Goal: Task Accomplishment & Management: Complete application form

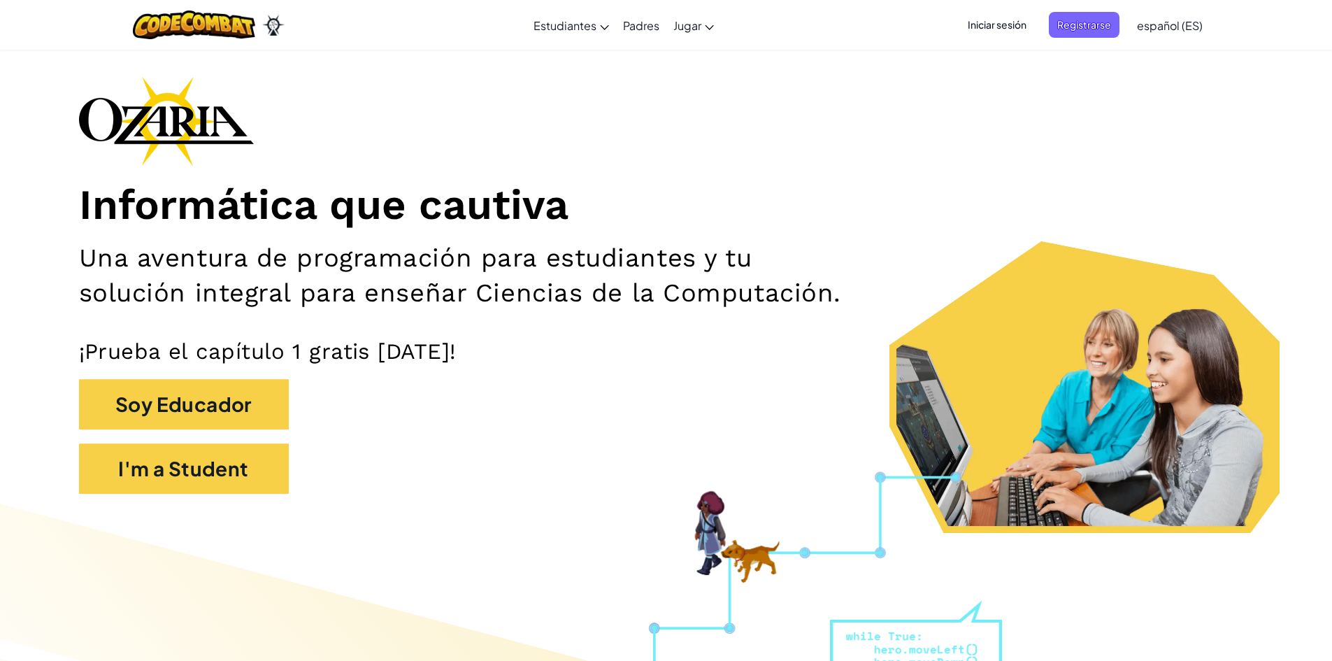
scroll to position [70, 0]
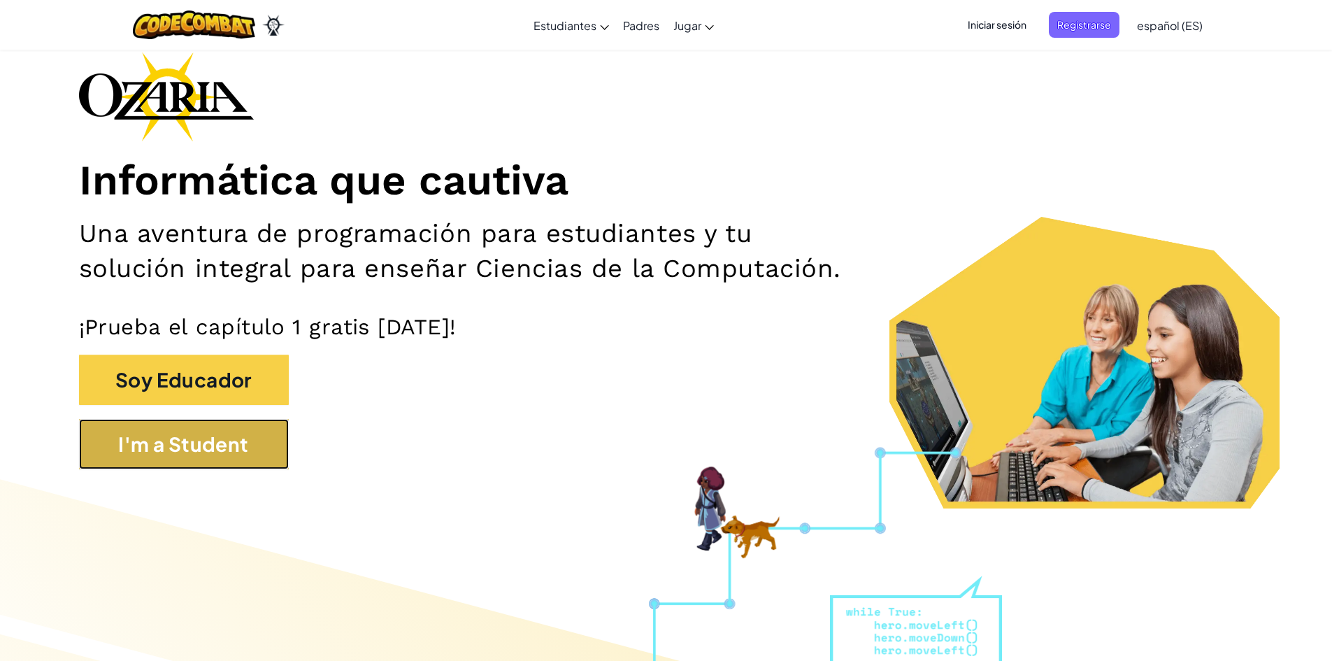
click at [225, 428] on button "I'm a Student" at bounding box center [184, 444] width 210 height 50
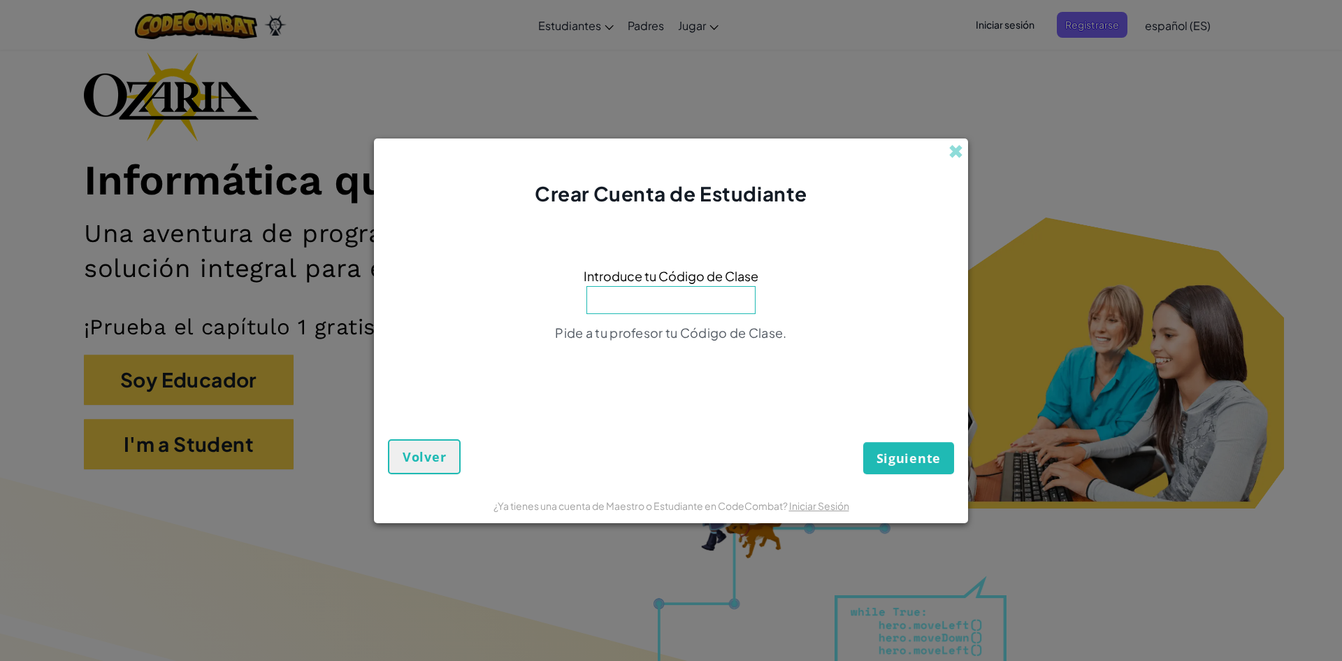
type input "f"
click at [863, 442] on button "Siguiente" at bounding box center [908, 458] width 91 height 32
click at [718, 291] on input "FruitLong" at bounding box center [671, 300] width 169 height 28
click at [939, 454] on button "Siguiente" at bounding box center [908, 458] width 91 height 32
click at [939, 454] on span "Siguiente" at bounding box center [909, 457] width 64 height 17
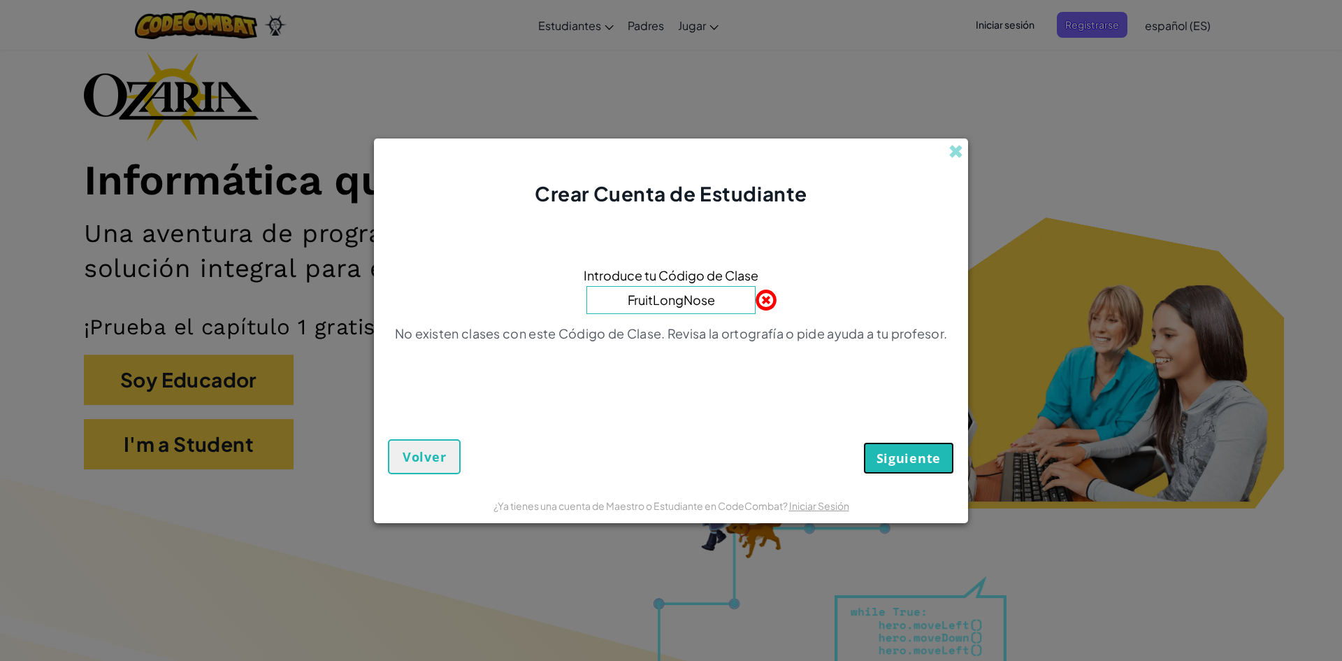
click at [939, 454] on span "Siguiente" at bounding box center [909, 457] width 64 height 17
click at [698, 303] on input "FruitLongNose" at bounding box center [671, 300] width 169 height 28
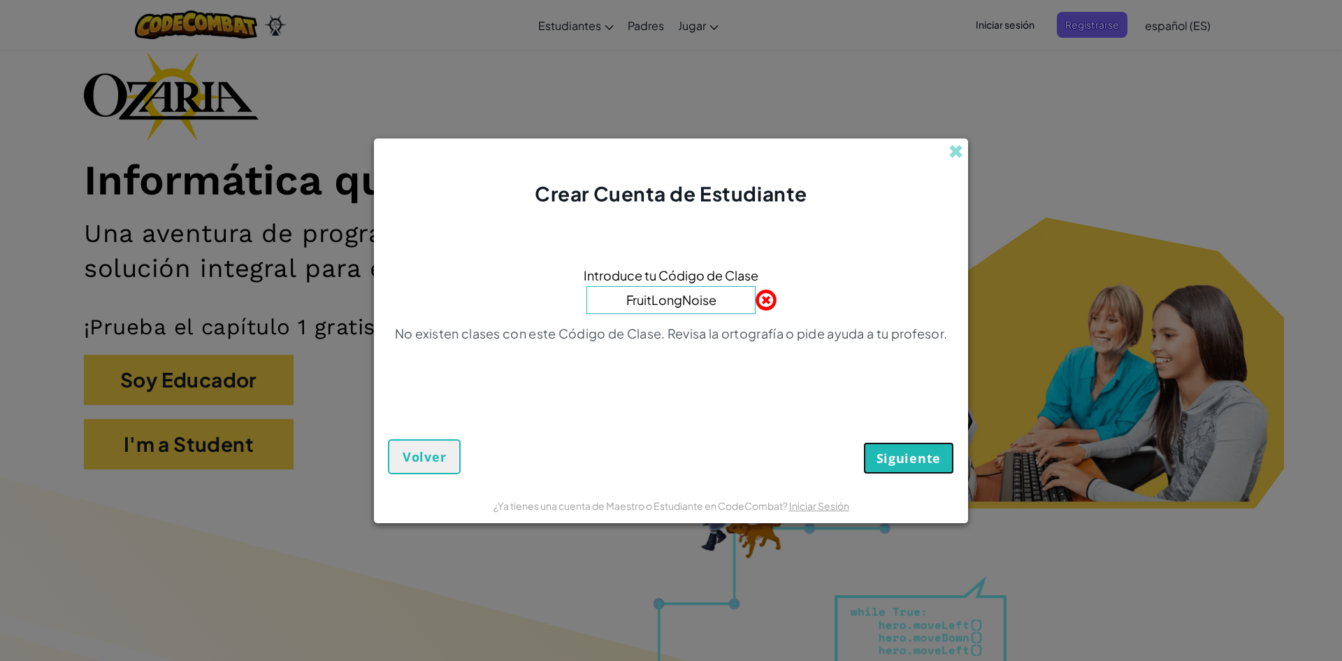
click at [881, 452] on span "Siguiente" at bounding box center [909, 457] width 64 height 17
click at [703, 302] on input "FruitLongNoise" at bounding box center [671, 300] width 169 height 28
type input "FruitLongNose"
click at [930, 454] on span "Siguiente" at bounding box center [909, 457] width 64 height 17
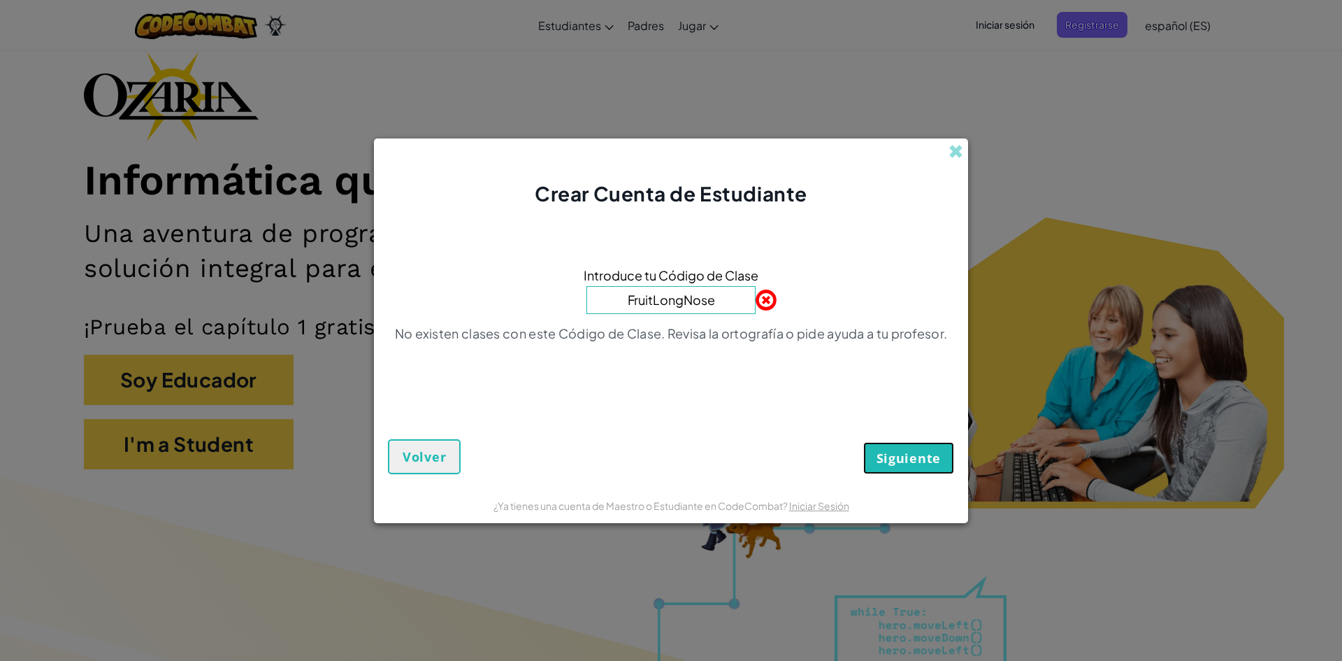
click at [930, 454] on span "Siguiente" at bounding box center [909, 457] width 64 height 17
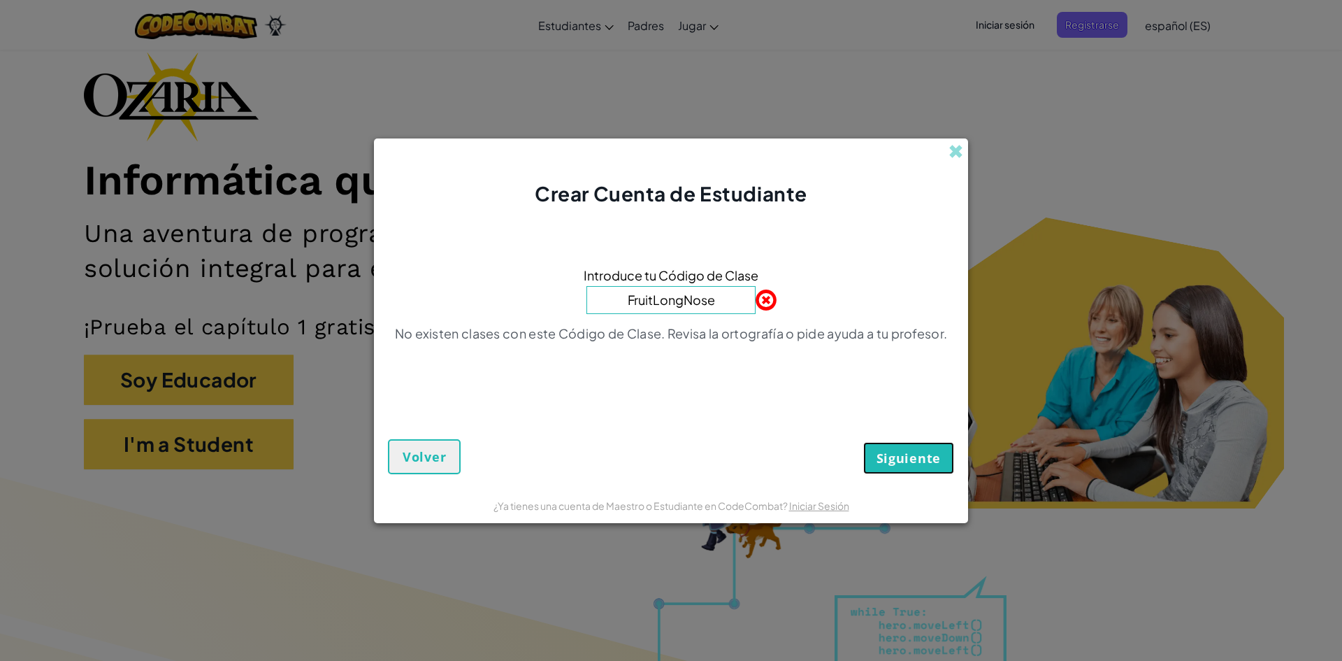
drag, startPoint x: 930, startPoint y: 454, endPoint x: 939, endPoint y: 446, distance: 11.9
click at [939, 446] on button "Siguiente" at bounding box center [908, 458] width 91 height 32
click at [940, 446] on button "Siguiente" at bounding box center [908, 458] width 91 height 32
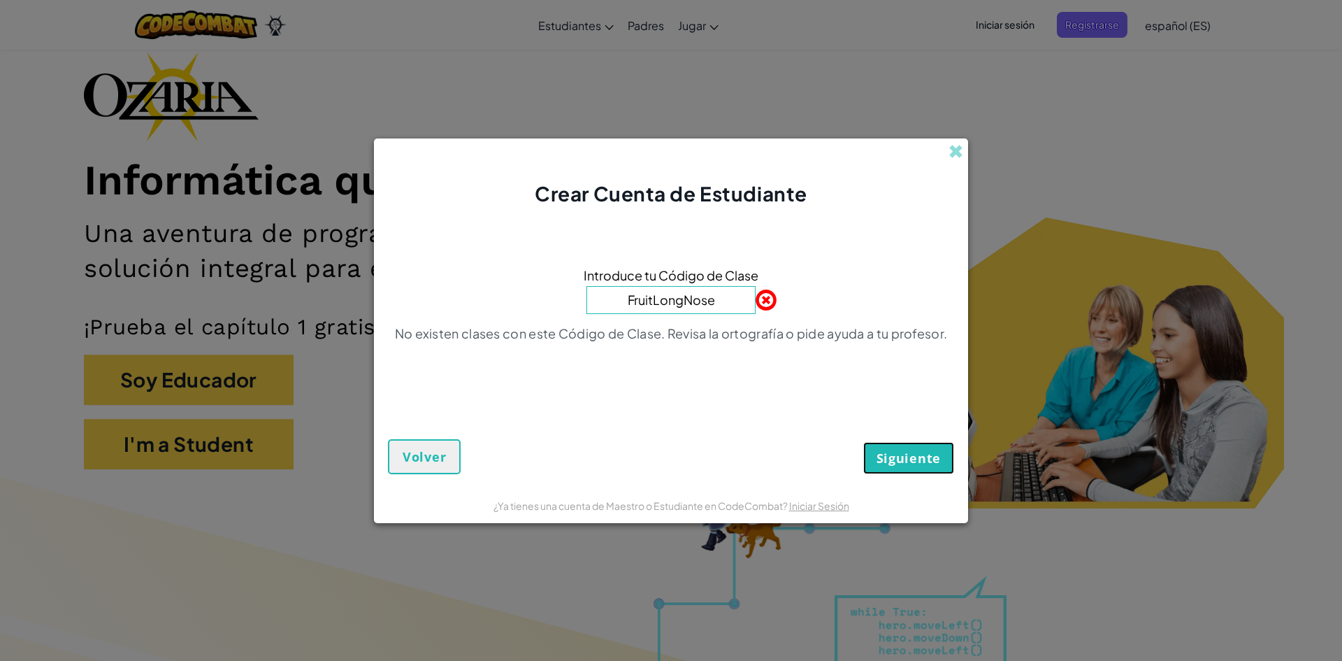
click at [883, 452] on span "Siguiente" at bounding box center [909, 457] width 64 height 17
click at [954, 150] on span at bounding box center [956, 151] width 15 height 15
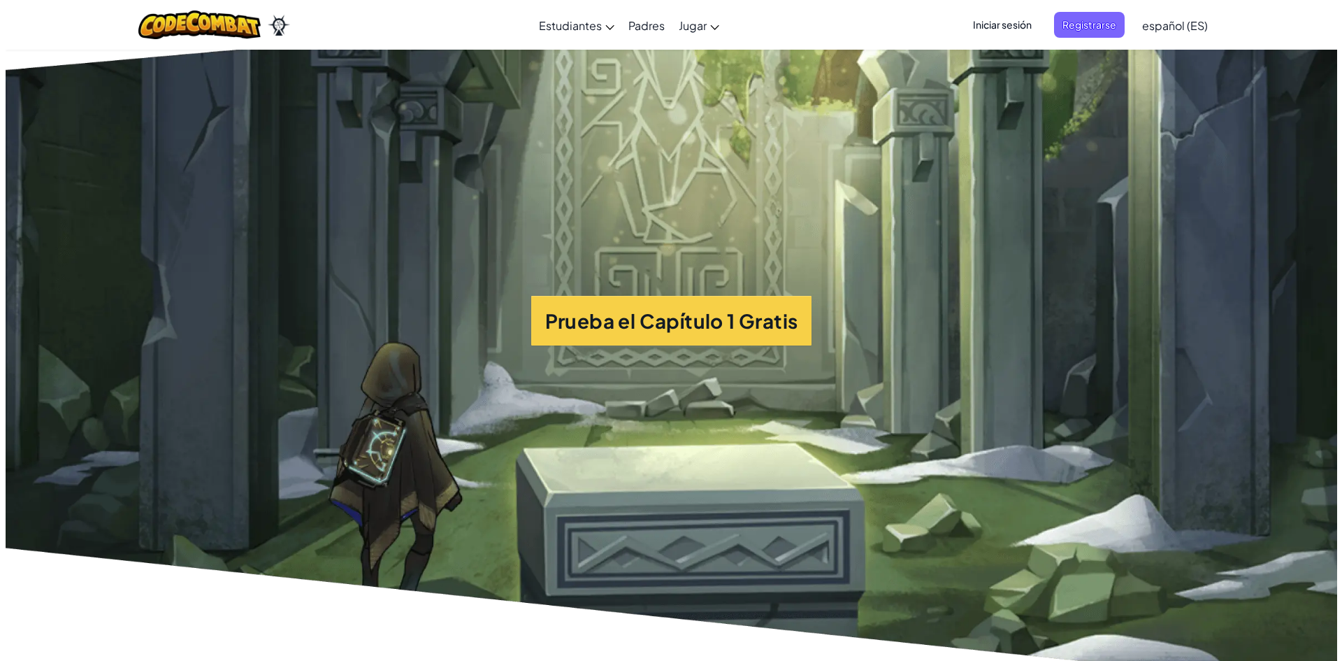
scroll to position [3705, 0]
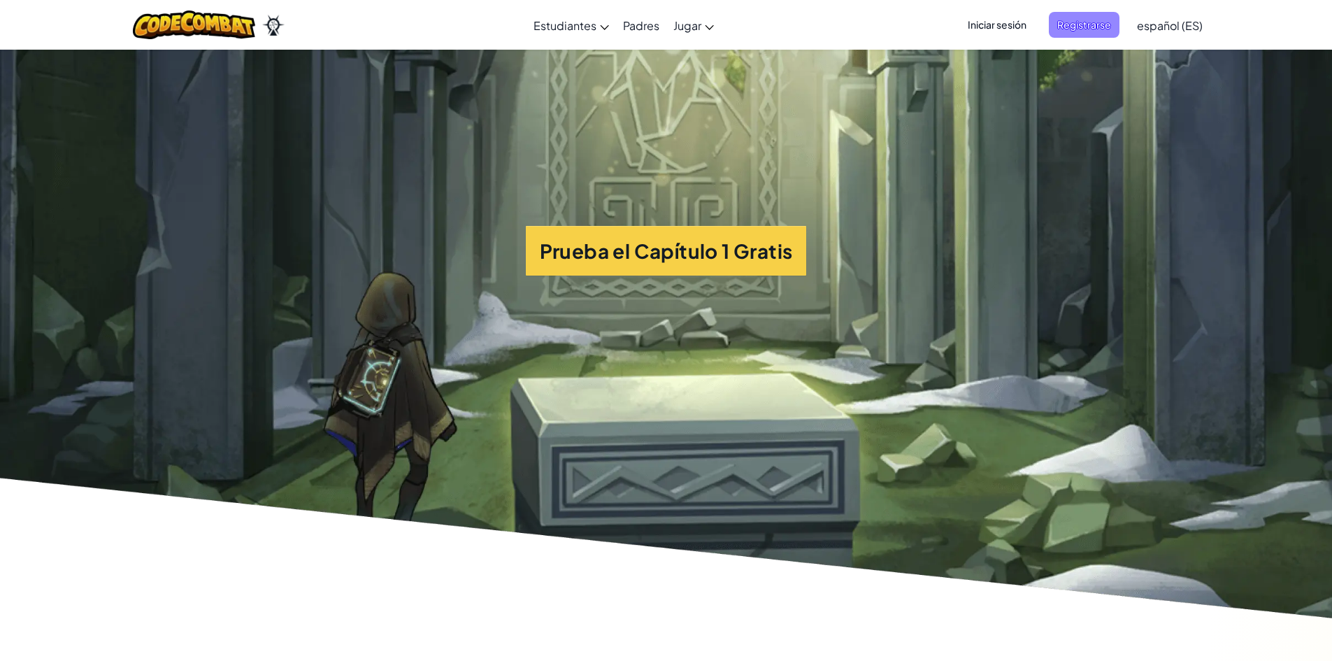
click at [1086, 27] on span "Registrarse" at bounding box center [1084, 25] width 71 height 26
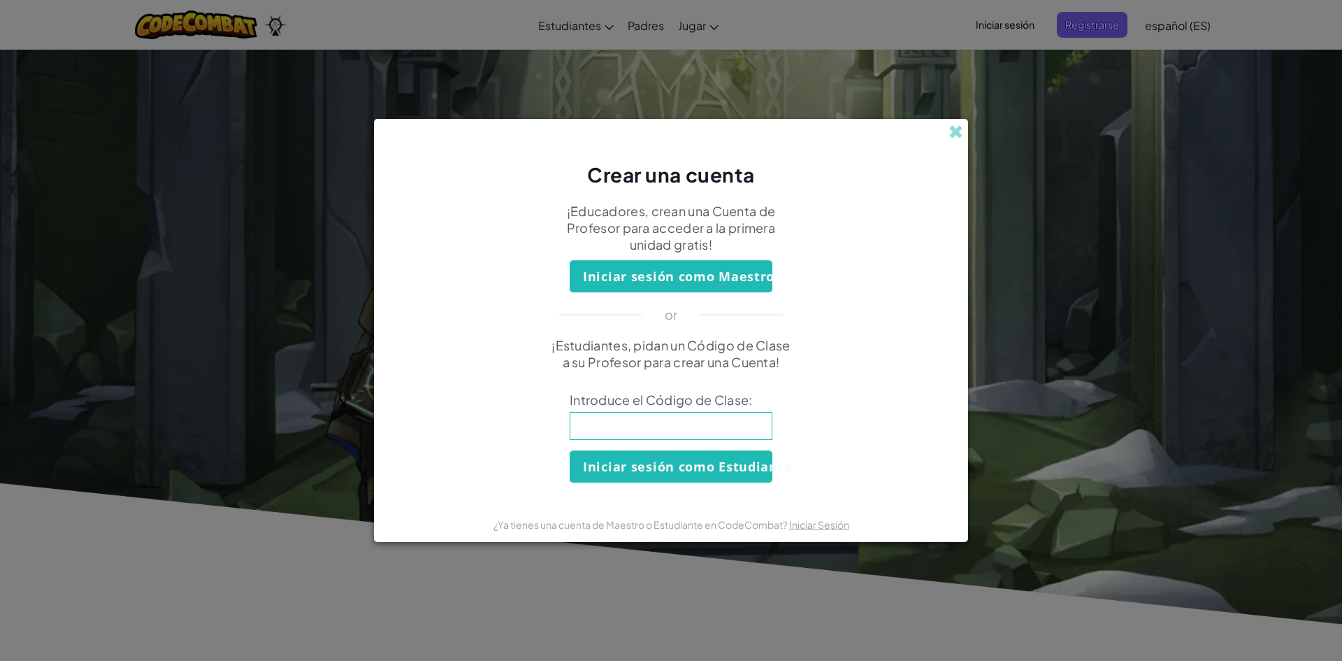
drag, startPoint x: 1114, startPoint y: 200, endPoint x: 1051, endPoint y: 196, distance: 63.7
click at [1100, 195] on div "Crear una cuenta ¡Educadores, crean una Cuenta de Profesor para acceder a la pr…" at bounding box center [671, 330] width 1342 height 661
click at [965, 133] on div "Crear una cuenta" at bounding box center [671, 153] width 594 height 69
click at [956, 129] on span at bounding box center [956, 131] width 15 height 15
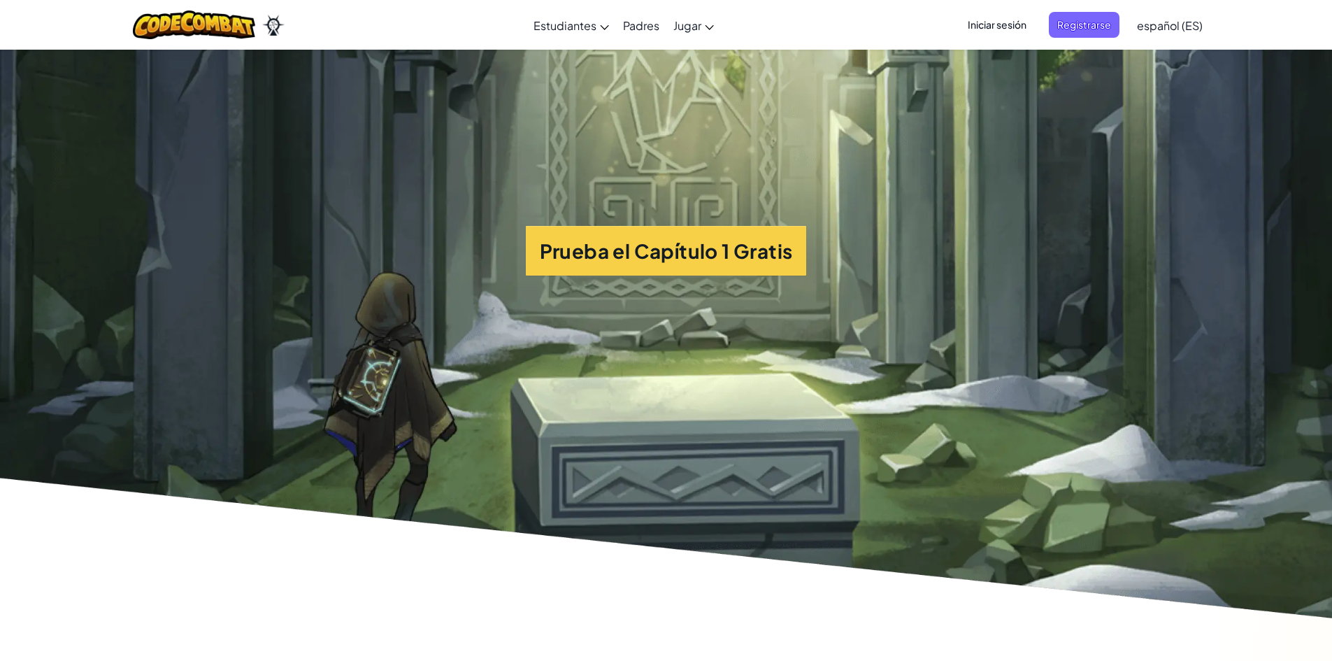
click at [992, 22] on span "Iniciar sesión" at bounding box center [996, 25] width 75 height 26
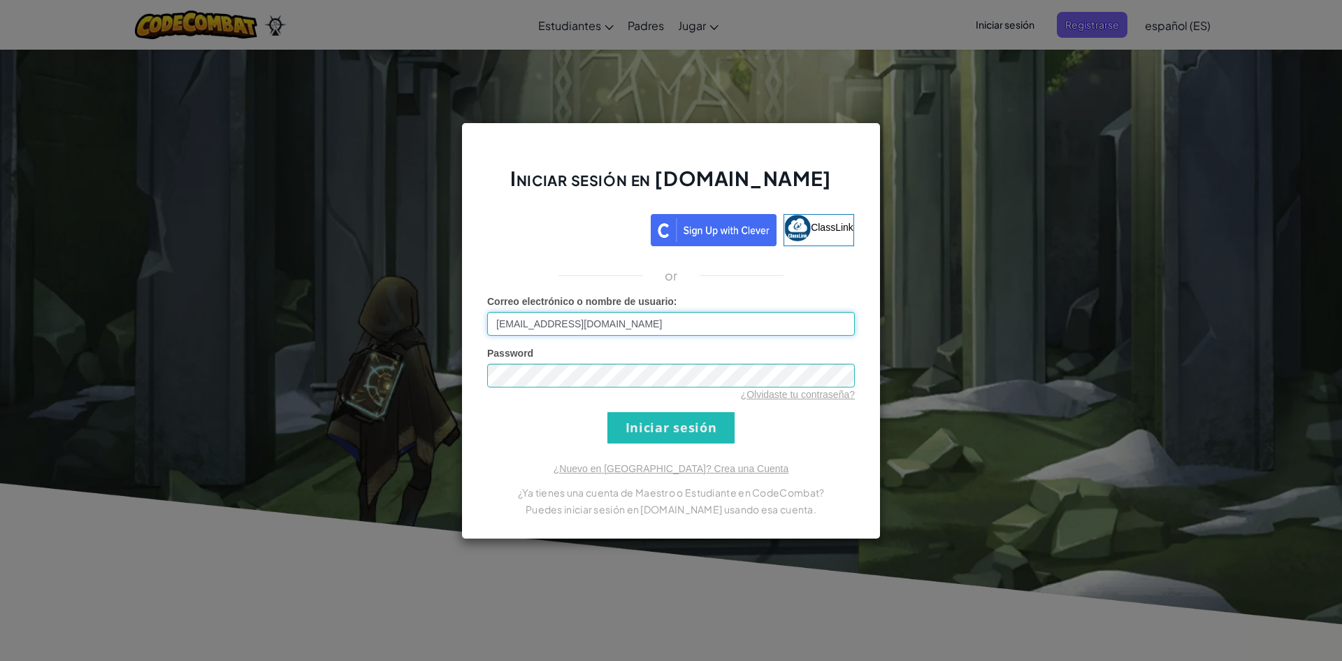
type input "[EMAIL_ADDRESS][DOMAIN_NAME]"
click at [607, 412] on input "Iniciar sesión" at bounding box center [670, 427] width 127 height 31
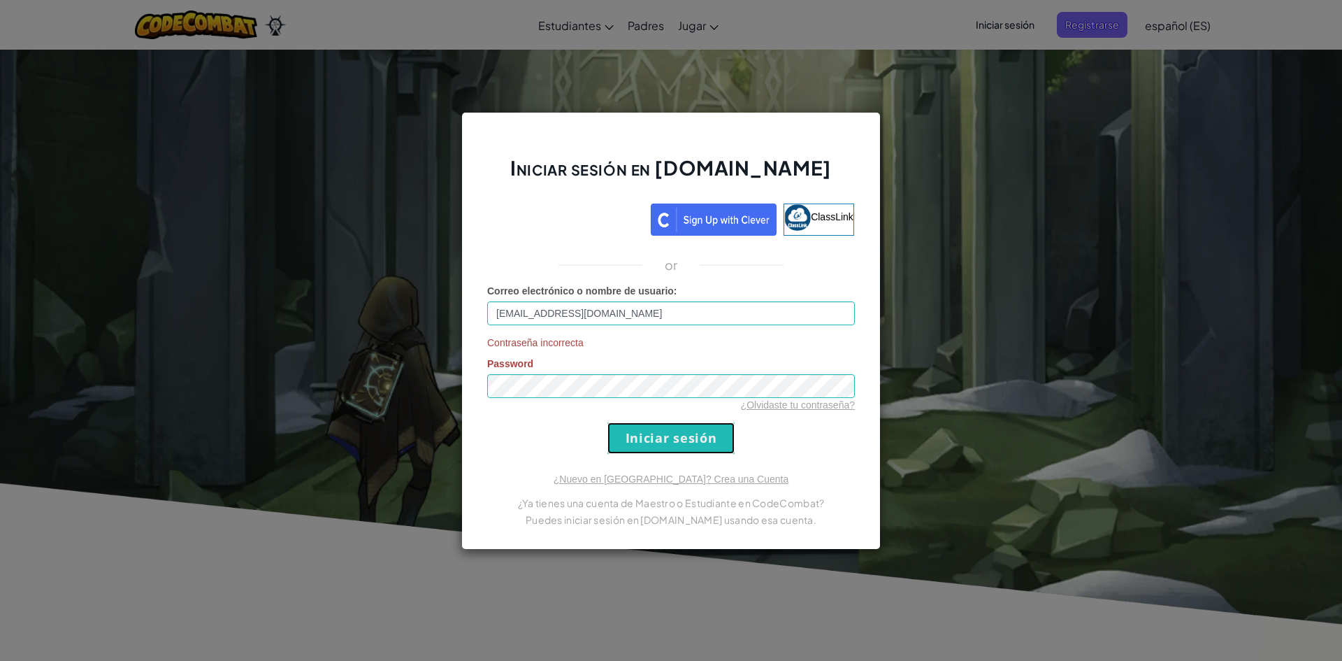
click at [648, 429] on input "Iniciar sesión" at bounding box center [670, 437] width 127 height 31
click at [666, 439] on input "Iniciar sesión" at bounding box center [670, 437] width 127 height 31
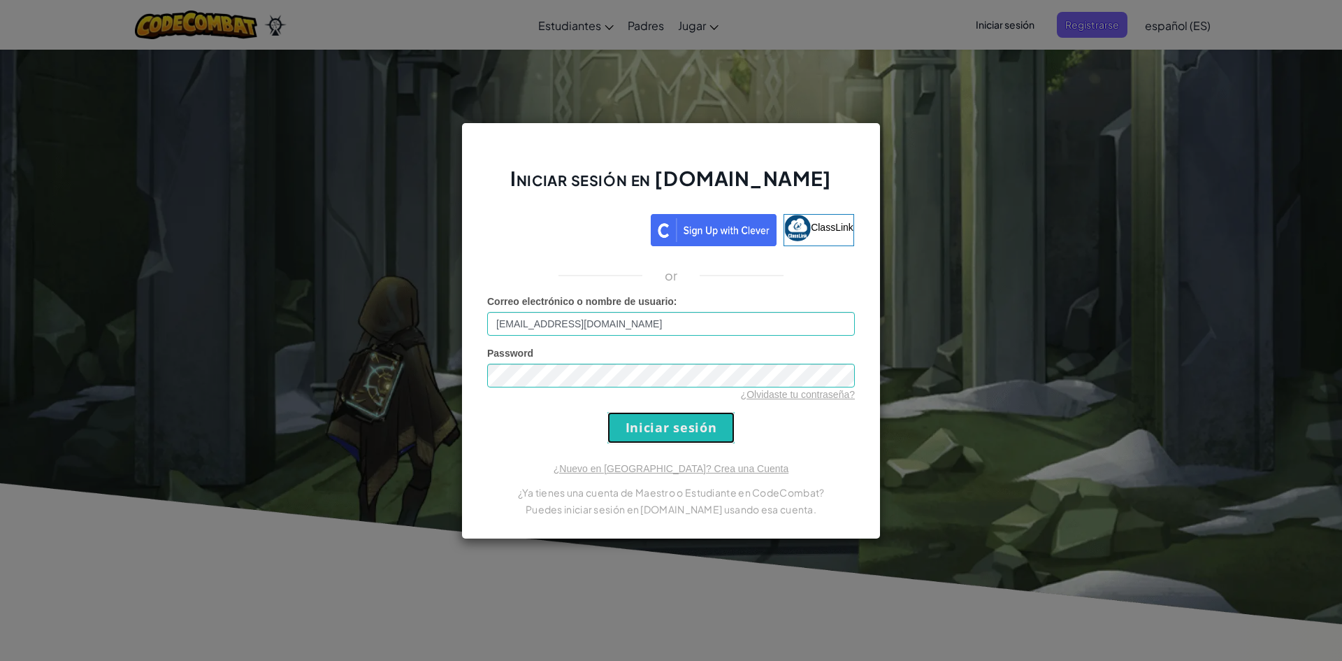
click at [672, 434] on input "Iniciar sesión" at bounding box center [670, 427] width 127 height 31
